Goal: Check status: Check status

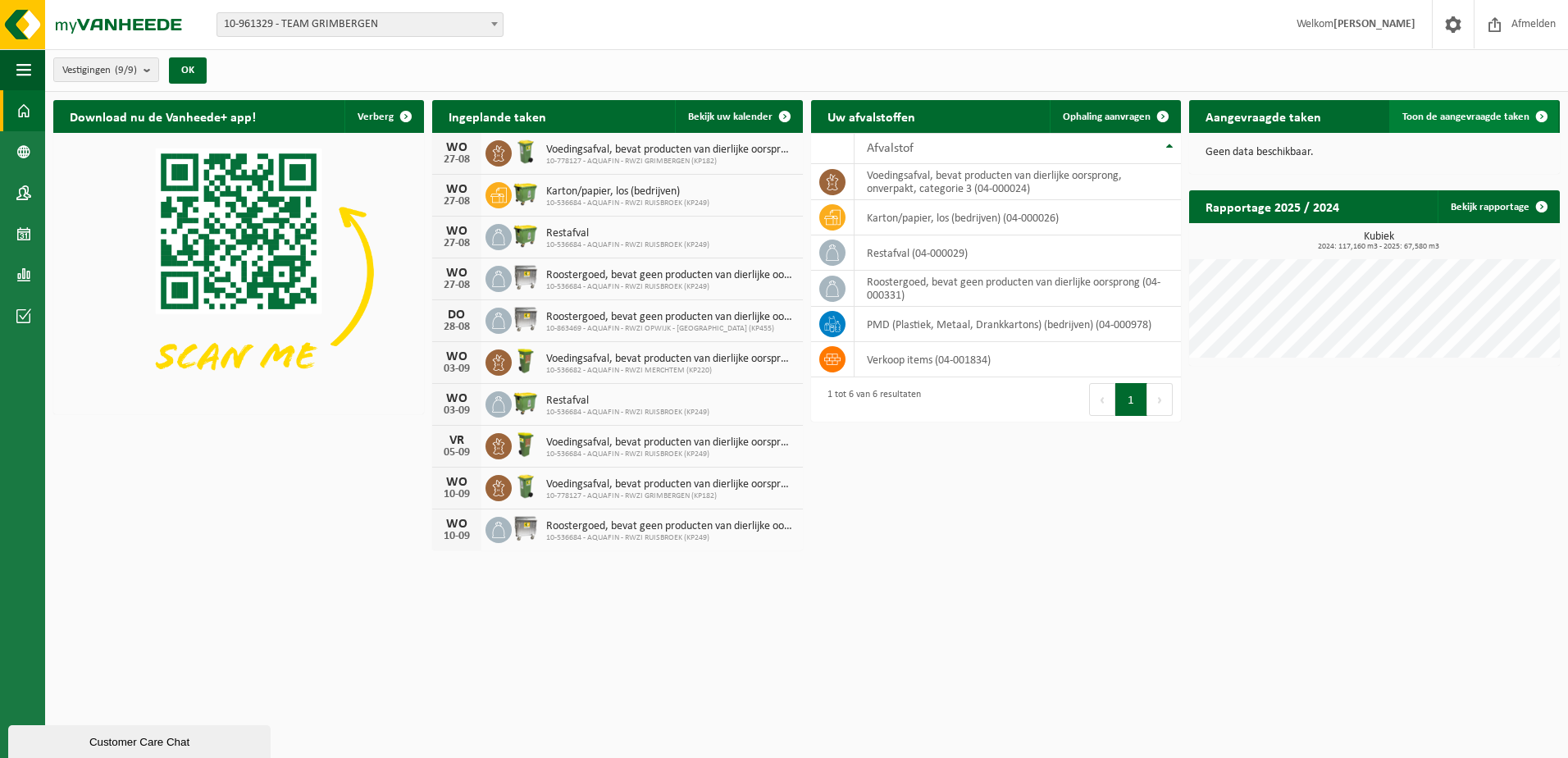
click at [1453, 113] on span "Toon de aangevraagde taken" at bounding box center [1465, 117] width 127 height 11
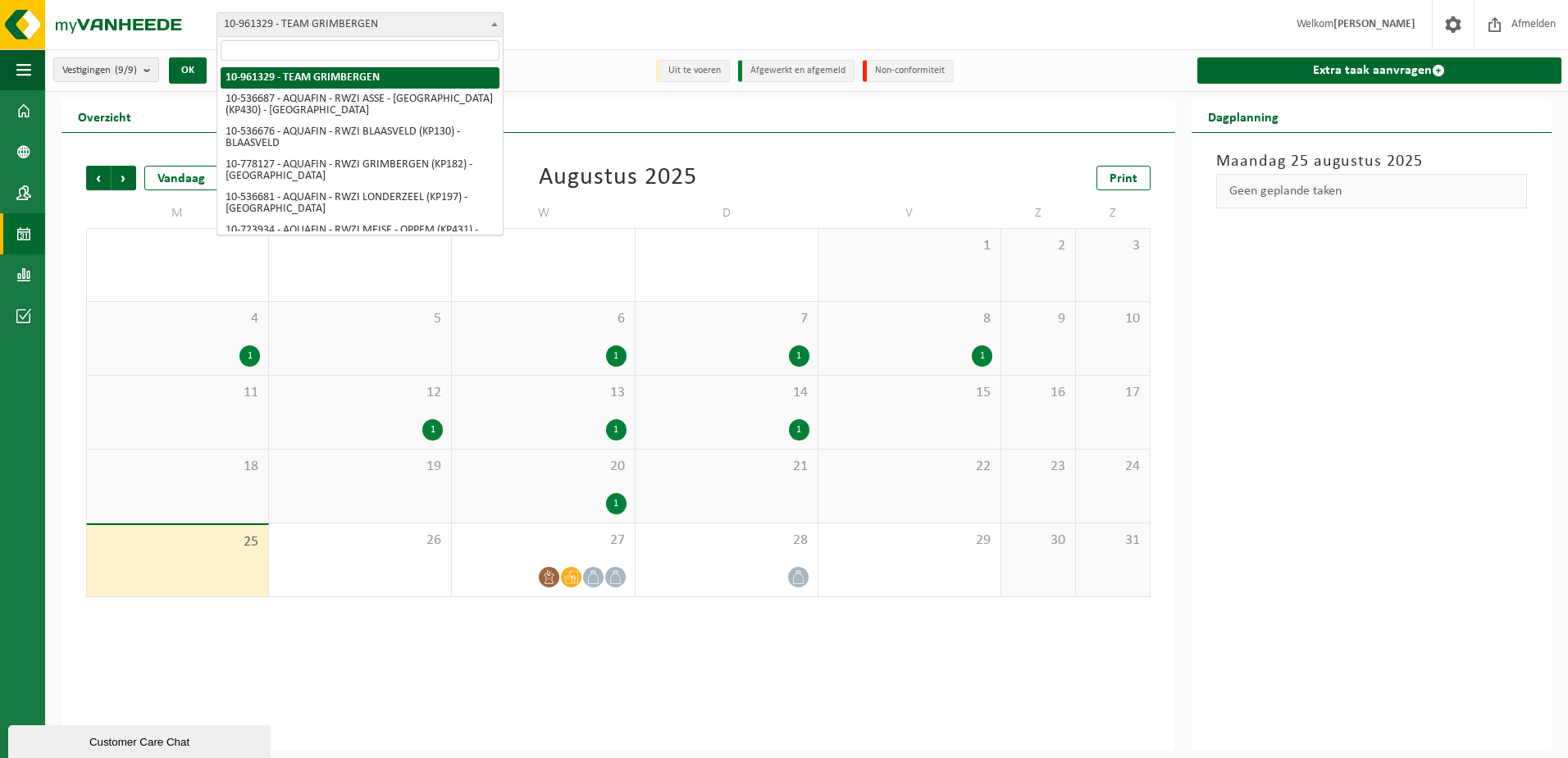
click at [494, 21] on span at bounding box center [494, 24] width 16 height 22
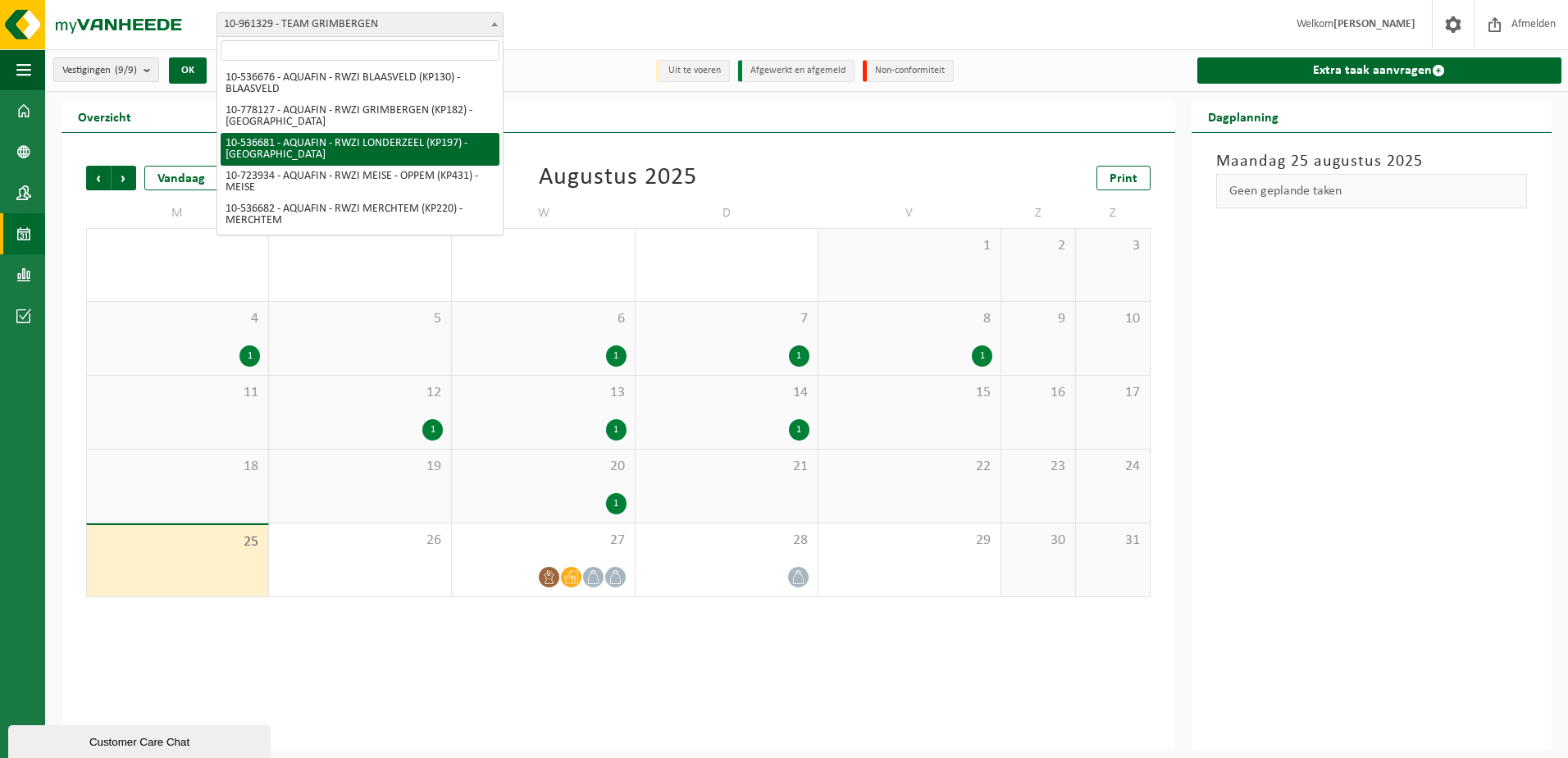
scroll to position [120, 0]
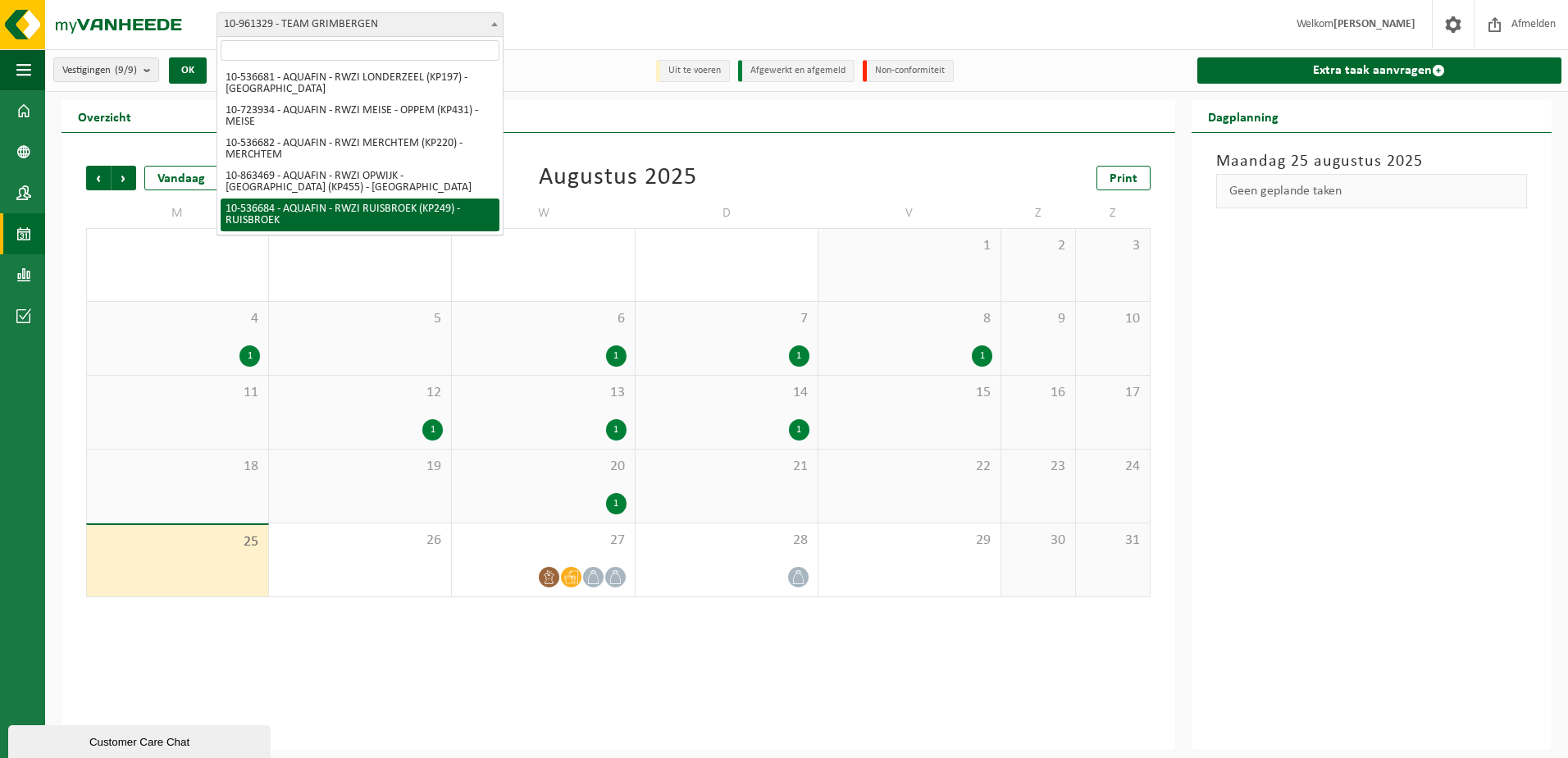
select select "3166"
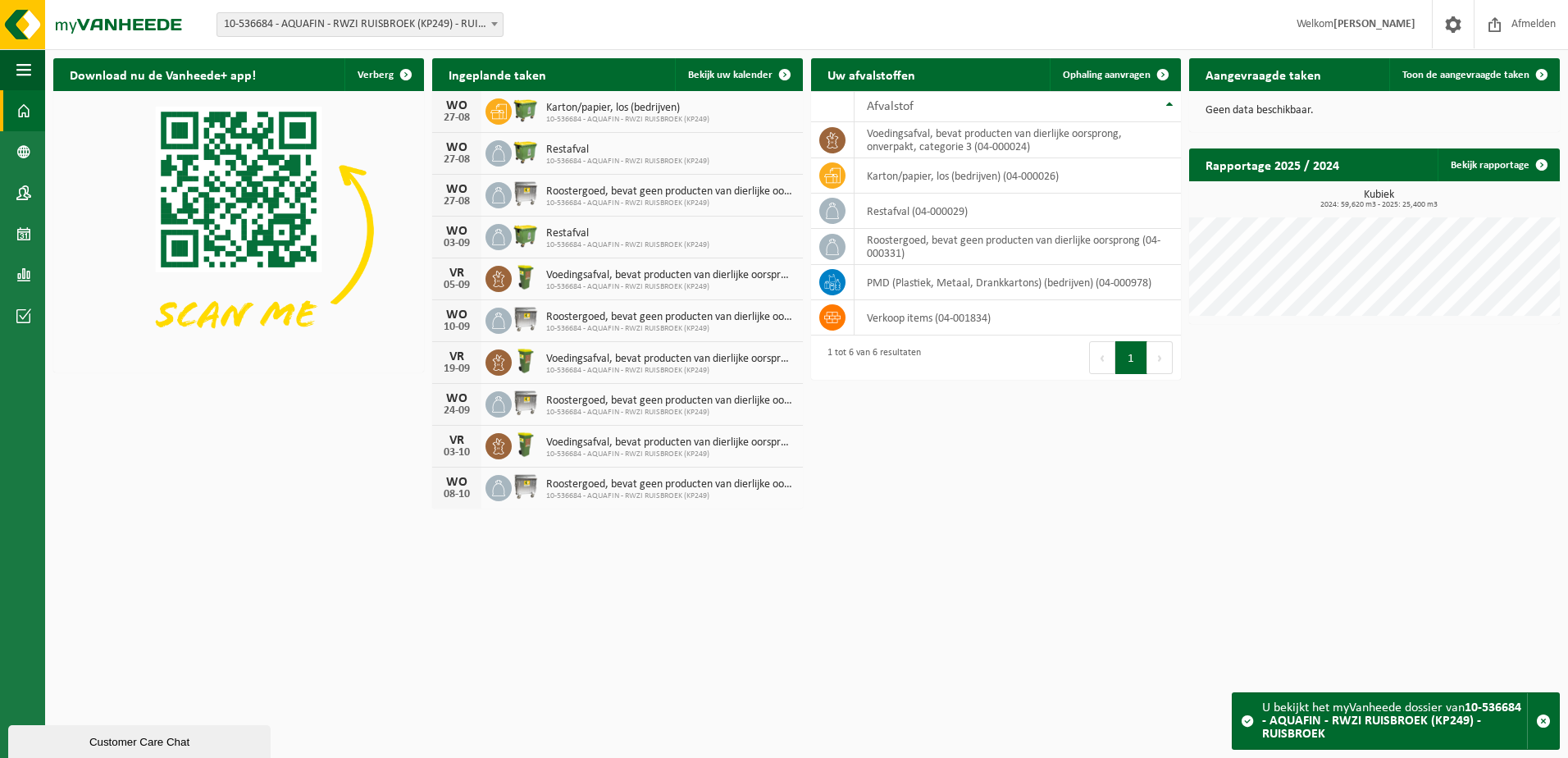
click at [461, 239] on div "03-09" at bounding box center [456, 243] width 32 height 12
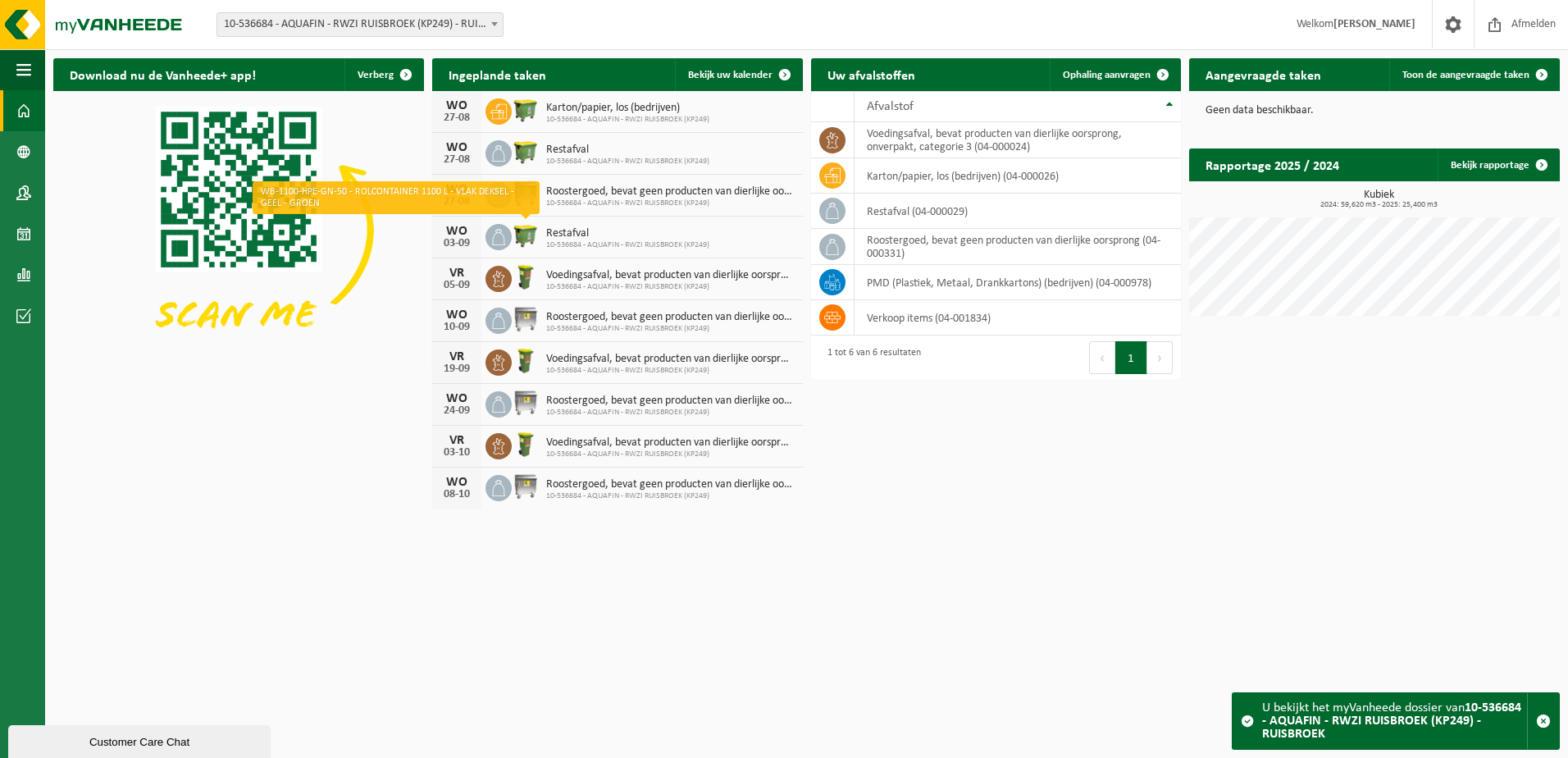
click at [529, 236] on img at bounding box center [526, 235] width 28 height 28
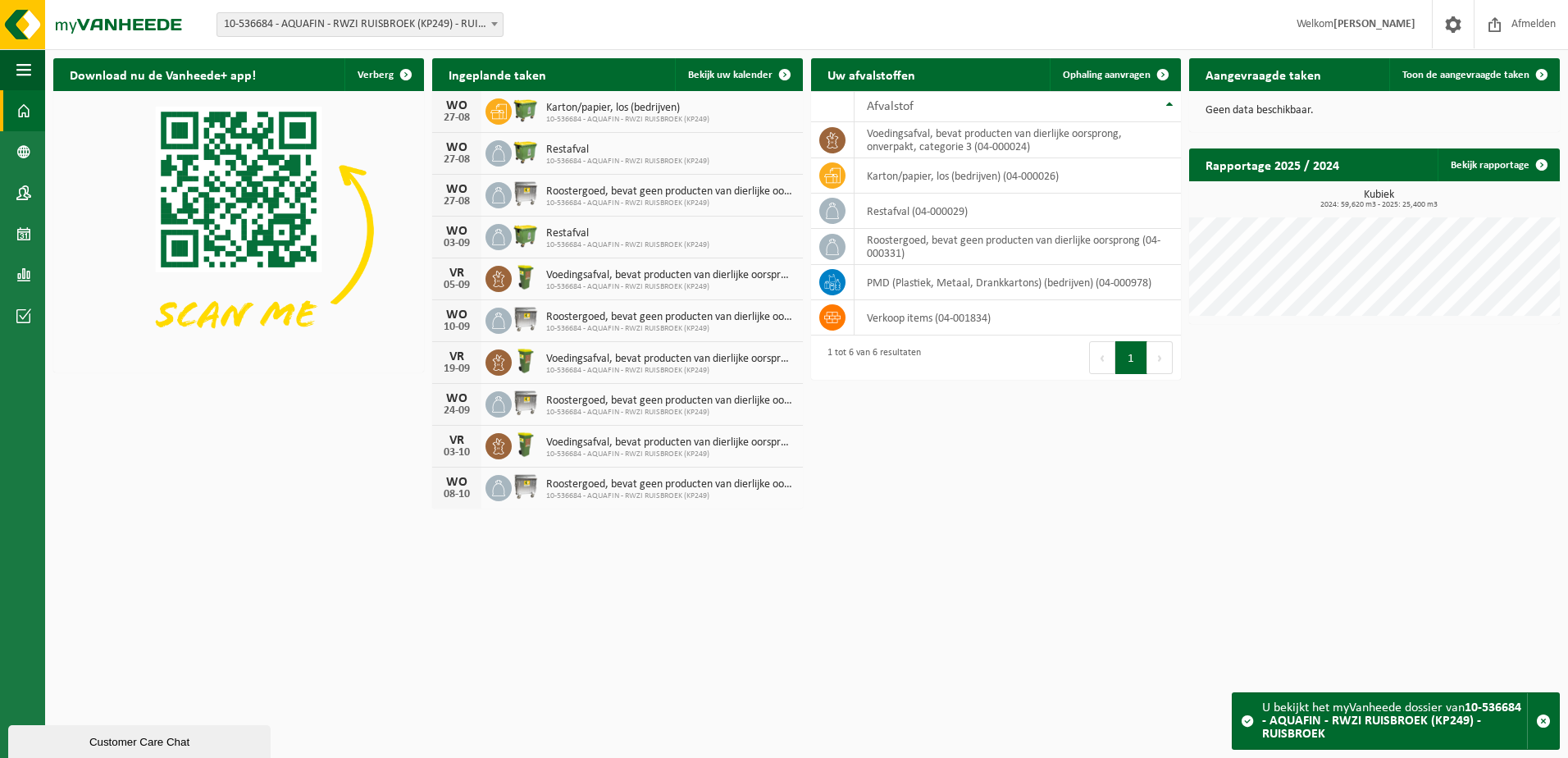
click at [513, 236] on img at bounding box center [526, 235] width 28 height 28
click at [572, 236] on span "Restafval" at bounding box center [627, 233] width 163 height 14
click at [577, 235] on span "Restafval" at bounding box center [627, 233] width 163 height 14
click at [1545, 722] on span "button" at bounding box center [1544, 721] width 14 height 14
